Goal: Communication & Community: Participate in discussion

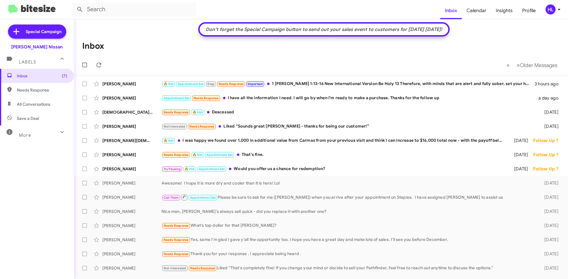
click at [38, 11] on img at bounding box center [31, 10] width 47 height 10
click at [55, 100] on span "All Conversations" at bounding box center [37, 104] width 74 height 14
type input "in:all-conversations"
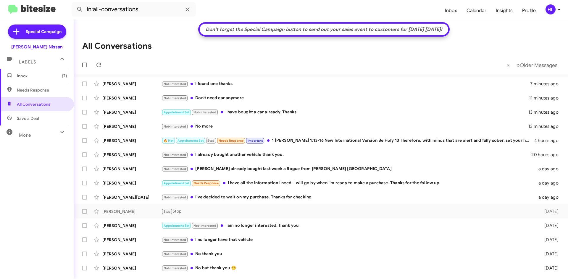
click at [43, 15] on mat-toolbar "in:all-conversations Inbox Calendar Insights Profile HL" at bounding box center [284, 9] width 568 height 19
click at [42, 13] on img at bounding box center [31, 10] width 47 height 10
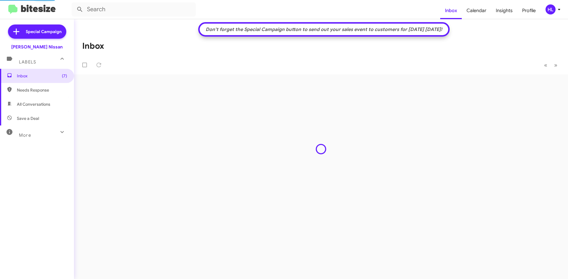
click at [36, 107] on span "All Conversations" at bounding box center [33, 104] width 33 height 6
type input "in:all-conversations"
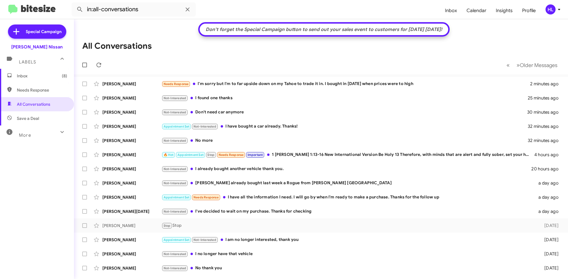
click at [38, 17] on mat-toolbar "in:all-conversations Inbox Calendar Insights Profile HL" at bounding box center [284, 9] width 568 height 19
click at [38, 16] on mat-toolbar "in:all-conversations Inbox Calendar Insights Profile HL" at bounding box center [284, 9] width 568 height 19
click at [38, 13] on img at bounding box center [31, 10] width 47 height 10
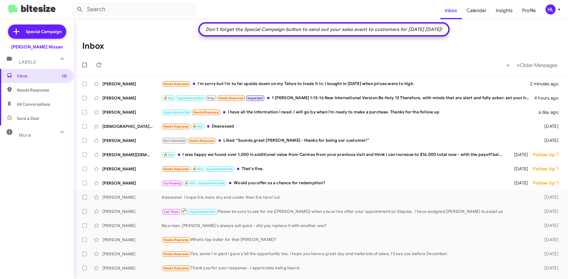
click at [48, 106] on span "All Conversations" at bounding box center [33, 104] width 33 height 6
type input "in:all-conversations"
